Goal: Task Accomplishment & Management: Manage account settings

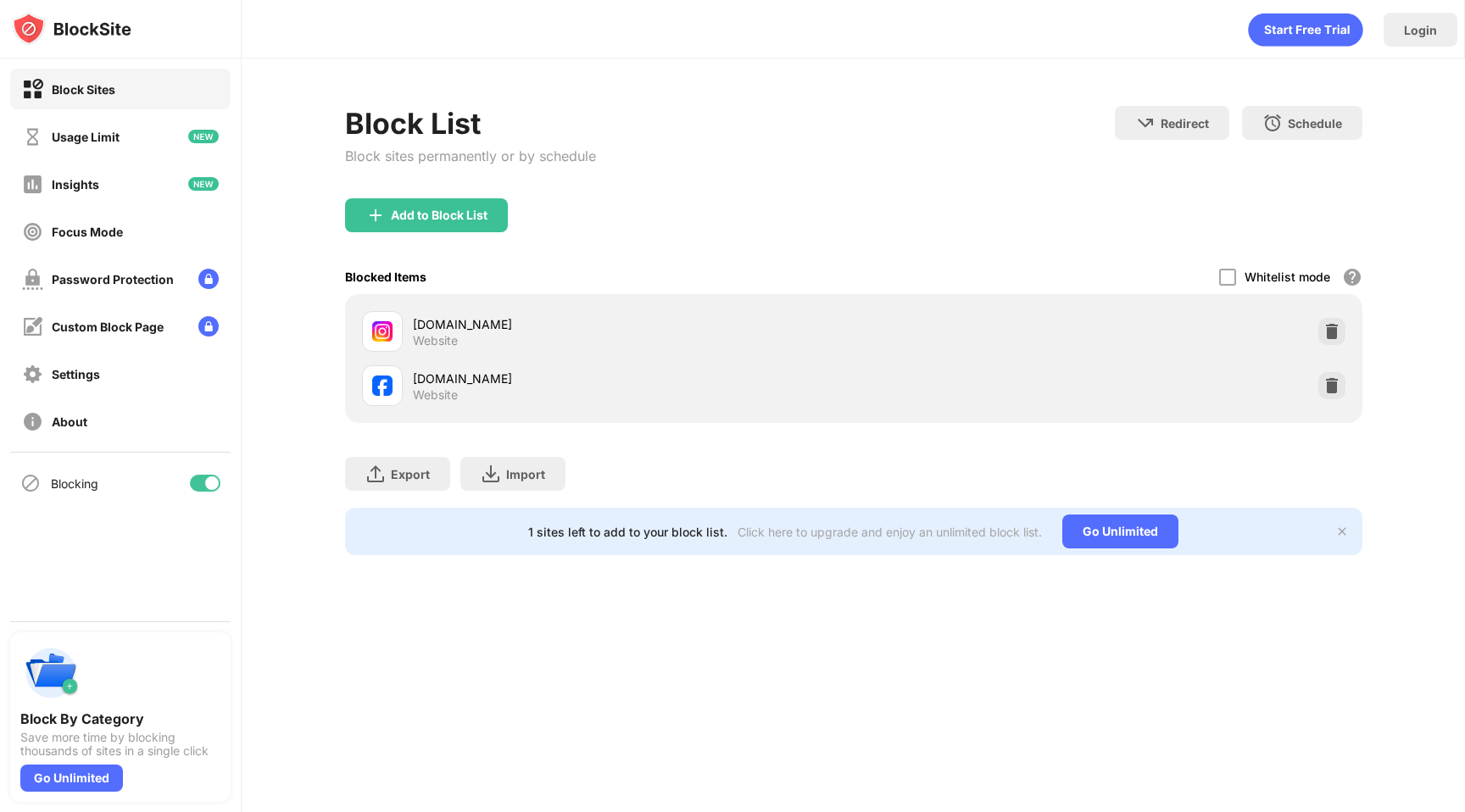
click at [1328, 335] on img at bounding box center [1333, 332] width 17 height 17
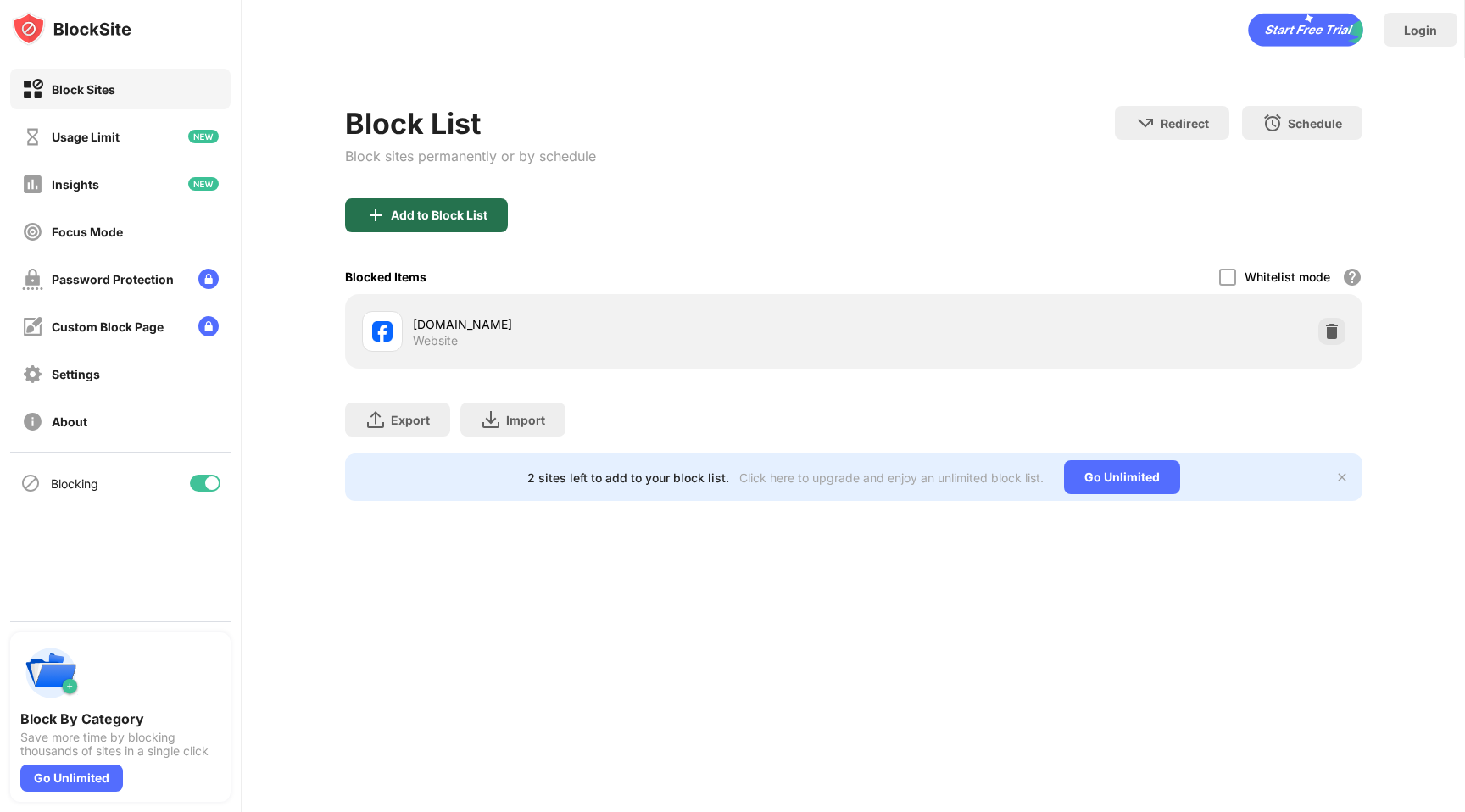
click at [417, 215] on div "Add to Block List" at bounding box center [439, 216] width 96 height 13
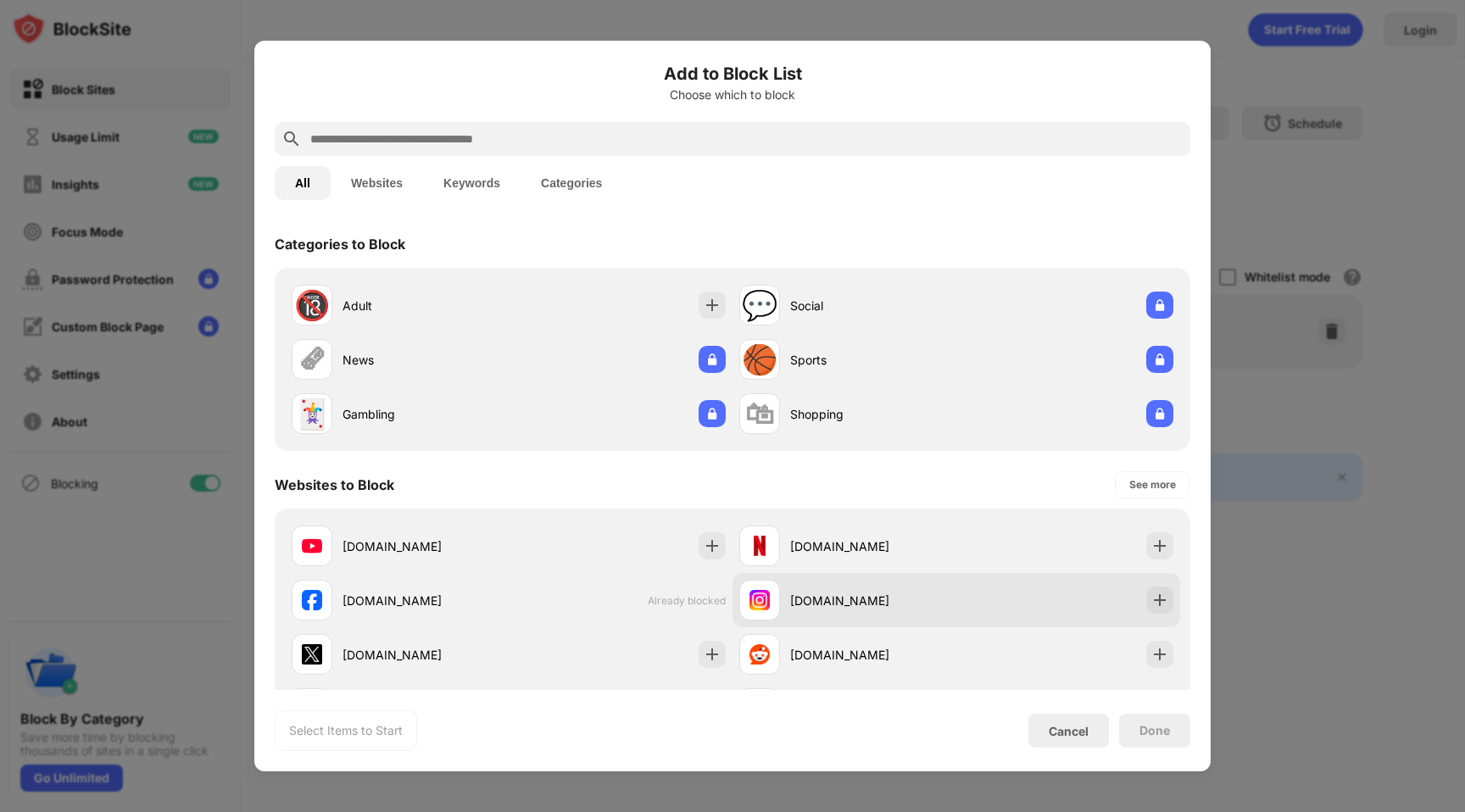
click at [797, 611] on div "instagram.com" at bounding box center [848, 599] width 218 height 41
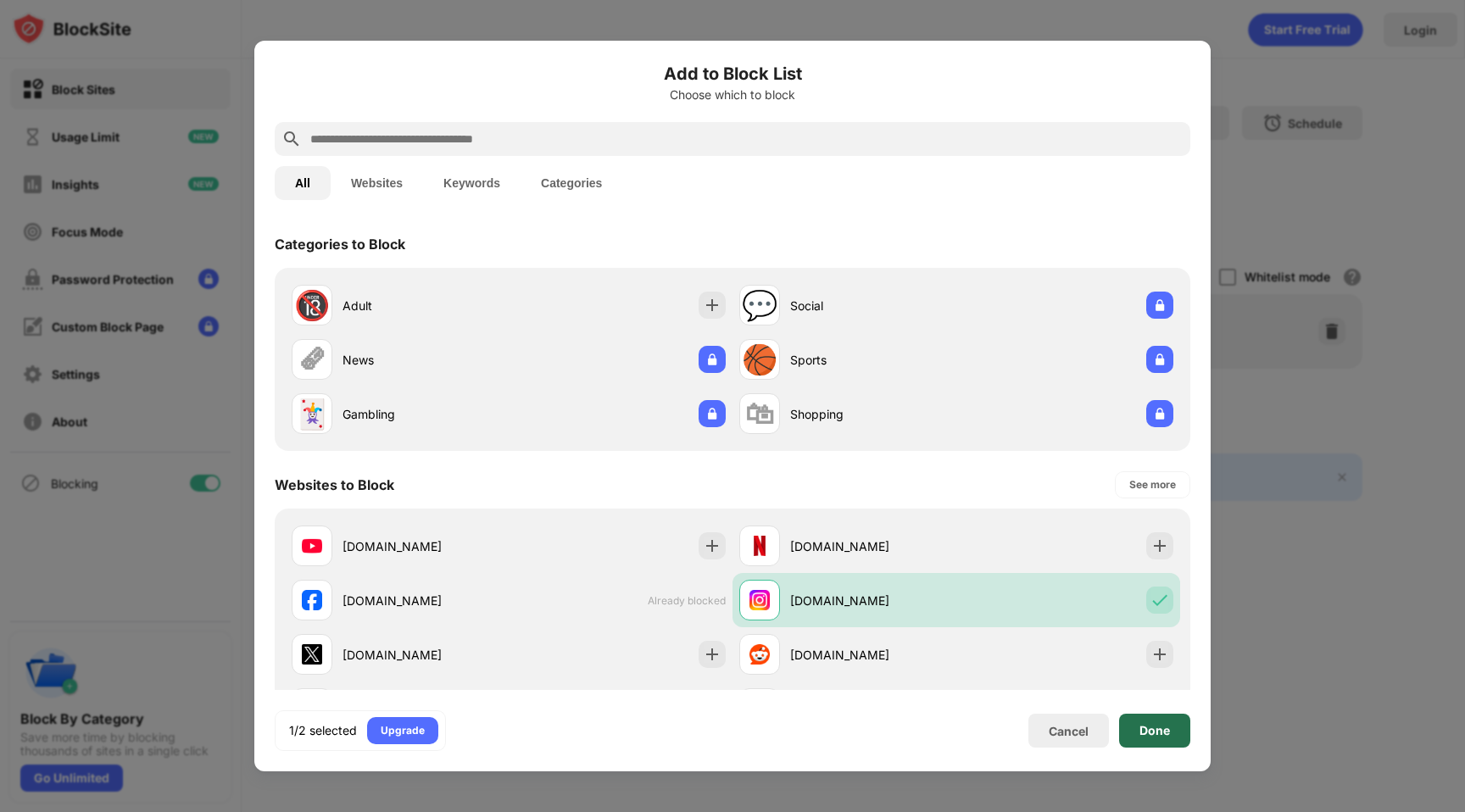
click at [1136, 730] on div "Done" at bounding box center [1155, 731] width 71 height 34
